Goal: Contribute content

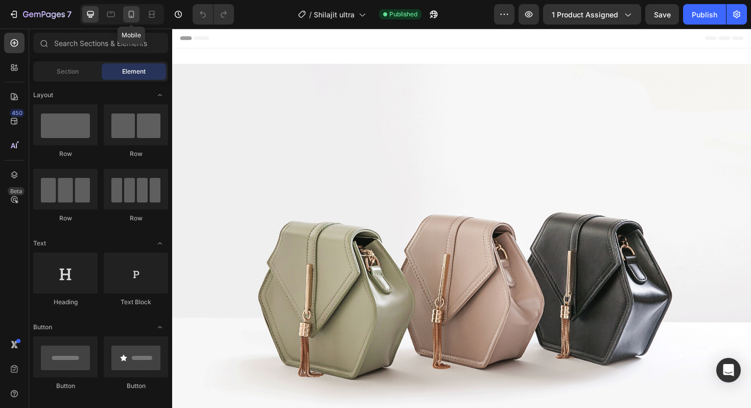
click at [134, 15] on icon at bounding box center [132, 14] width 6 height 7
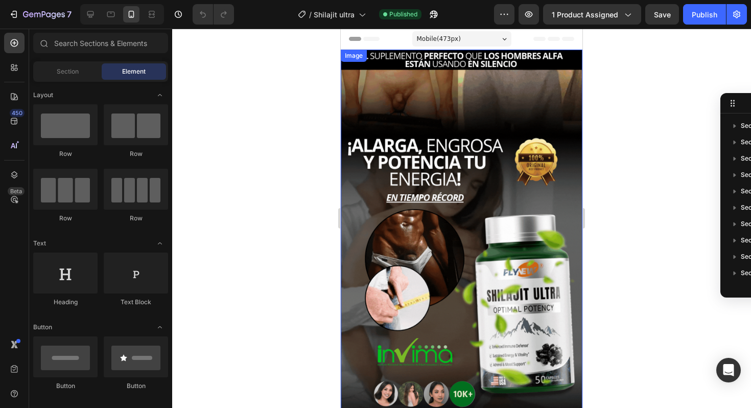
click at [401, 199] on img at bounding box center [462, 265] width 242 height 430
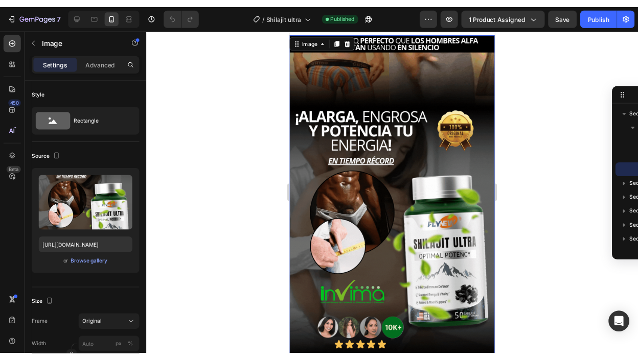
scroll to position [15, 0]
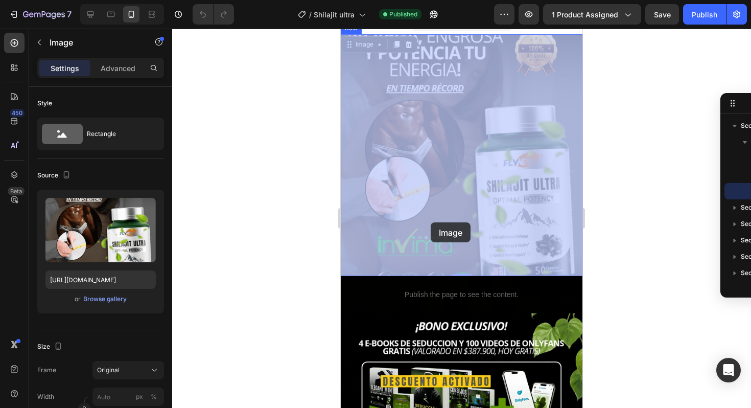
drag, startPoint x: 421, startPoint y: 193, endPoint x: 432, endPoint y: 223, distance: 32.2
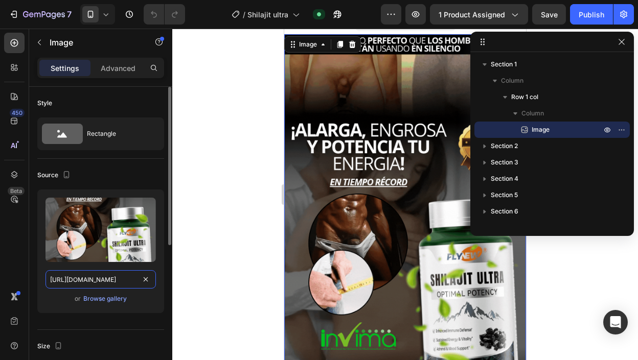
click at [112, 279] on input "[URL][DOMAIN_NAME]" at bounding box center [100, 279] width 110 height 18
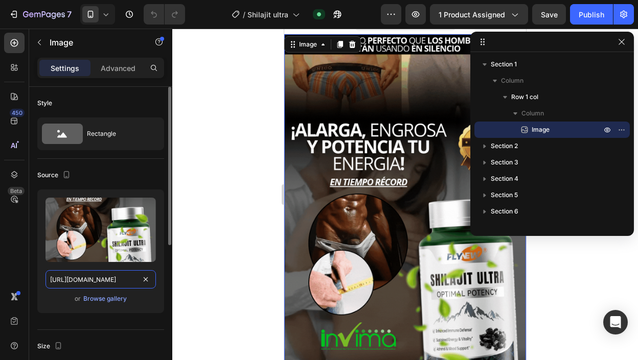
paste input "xKNnQGbm/Alarga-engrosa"
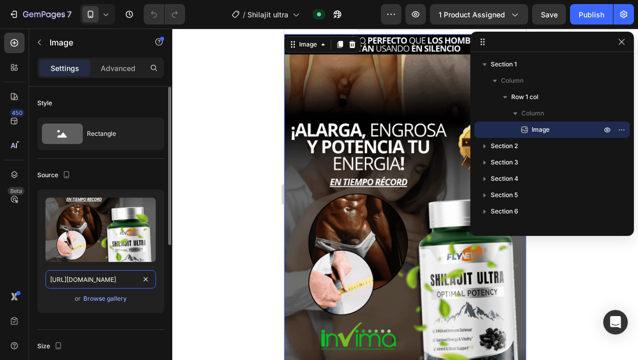
type input "[URL][DOMAIN_NAME]"
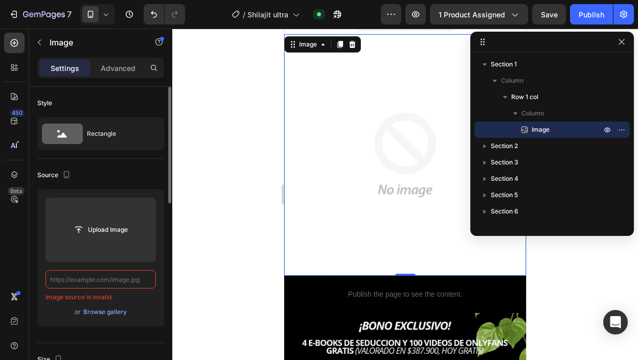
scroll to position [0, 0]
paste input "[URL][DOMAIN_NAME]"
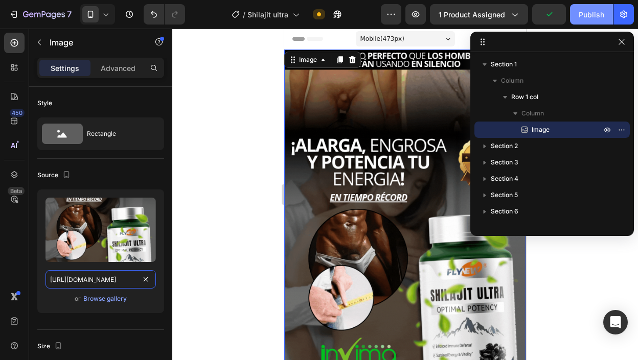
type input "[URL][DOMAIN_NAME]"
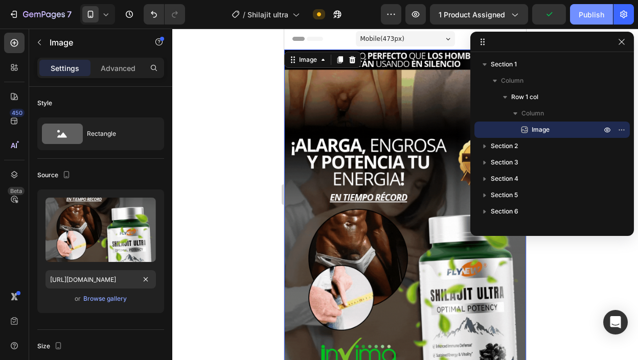
click at [584, 15] on div "Publish" at bounding box center [592, 14] width 26 height 11
